Goal: Use online tool/utility: Utilize a website feature to perform a specific function

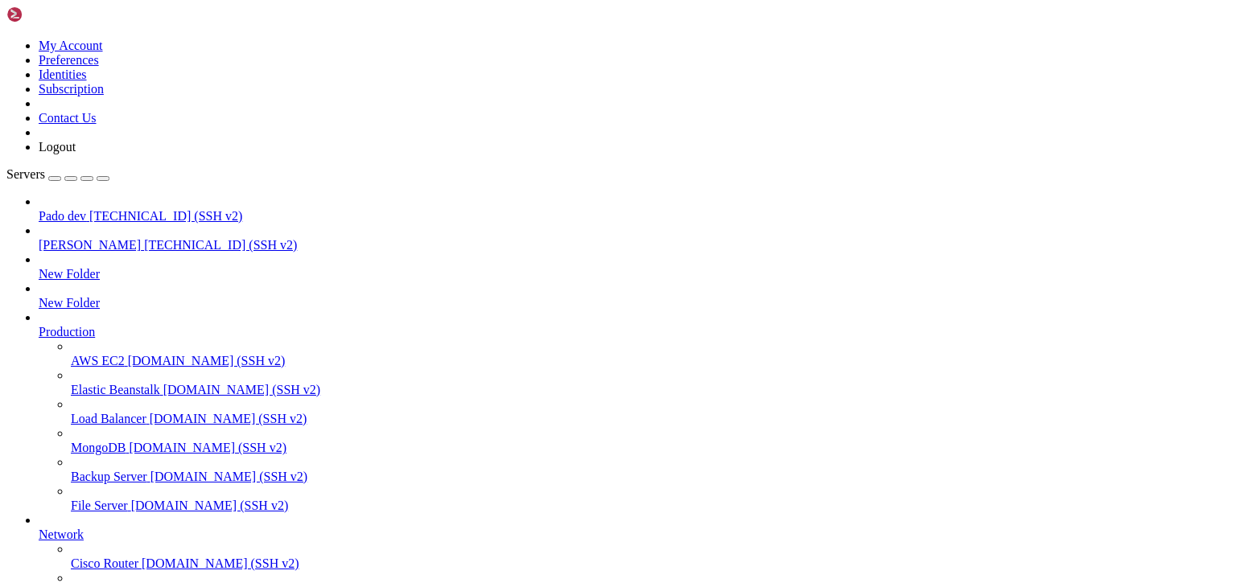
click at [85, 238] on span "[PERSON_NAME]" at bounding box center [90, 245] width 102 height 14
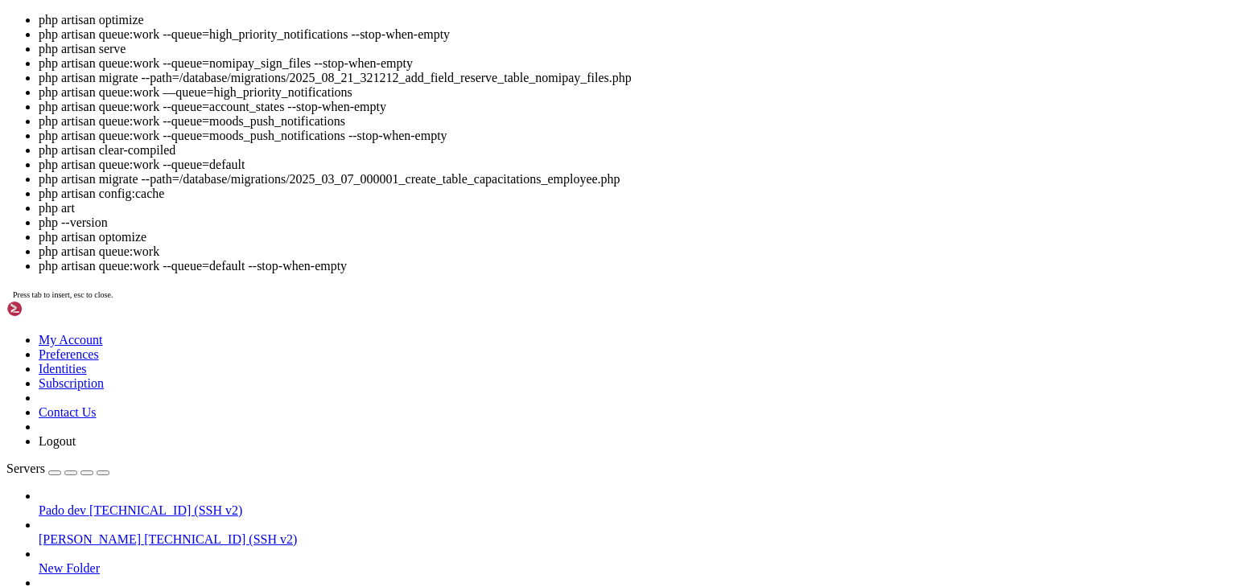
scroll to position [23, 0]
